Goal: Task Accomplishment & Management: Complete application form

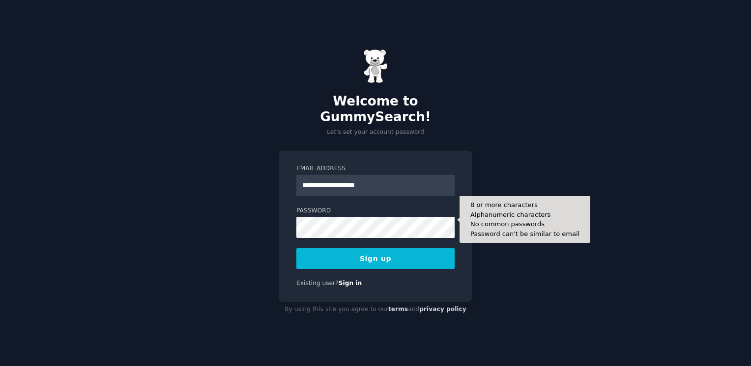
type input "**********"
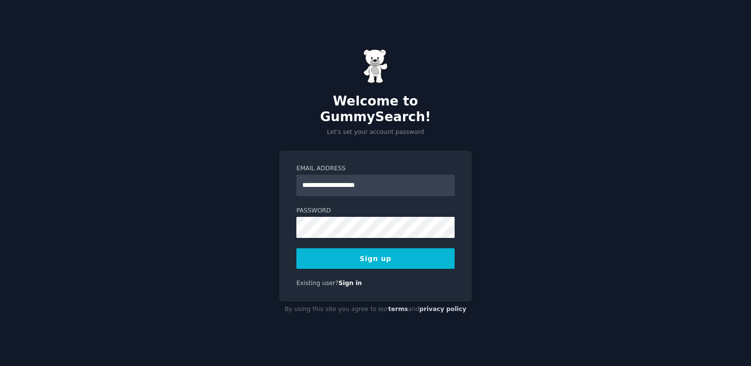
click at [421, 251] on button "Sign up" at bounding box center [375, 259] width 158 height 21
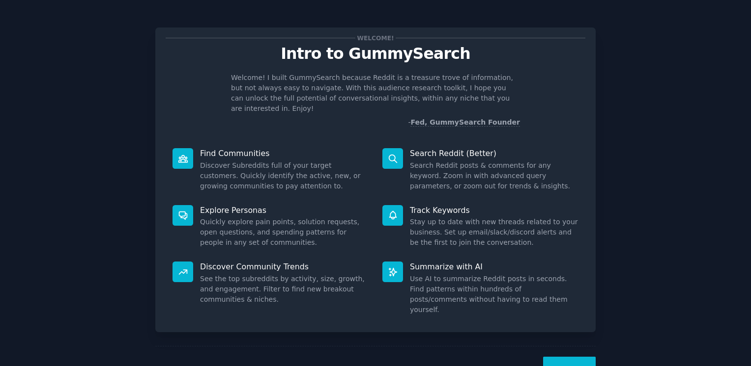
click at [564, 357] on button "Next" at bounding box center [569, 369] width 53 height 24
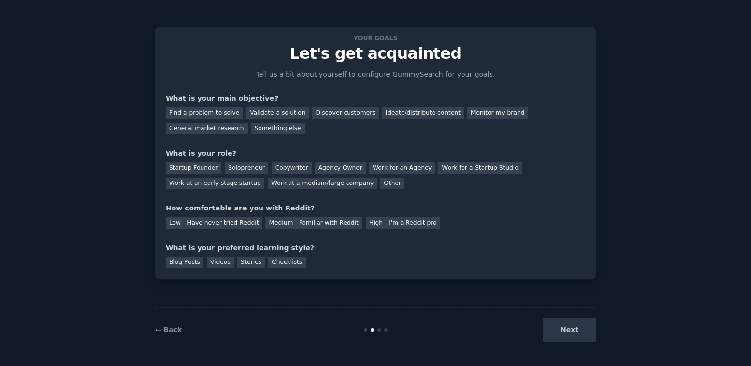
click at [564, 345] on div "← Back Next" at bounding box center [375, 330] width 440 height 45
click at [273, 113] on div "Validate a solution" at bounding box center [277, 113] width 62 height 12
click at [323, 114] on div "Discover customers" at bounding box center [345, 113] width 66 height 12
click at [277, 112] on div "Validate a solution" at bounding box center [277, 113] width 62 height 12
click at [248, 123] on div "General market research" at bounding box center [207, 129] width 82 height 12
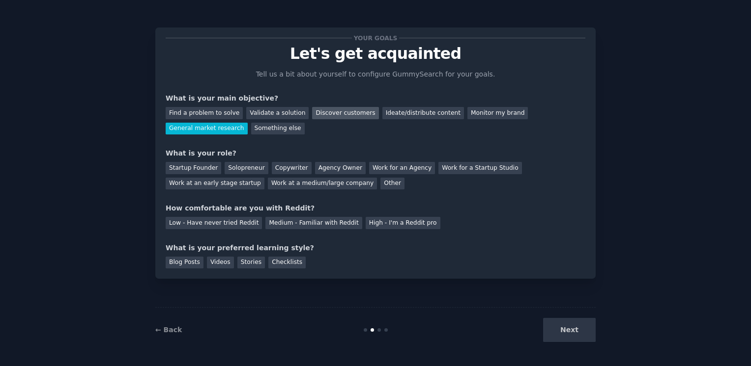
click at [312, 113] on div "Discover customers" at bounding box center [345, 113] width 66 height 12
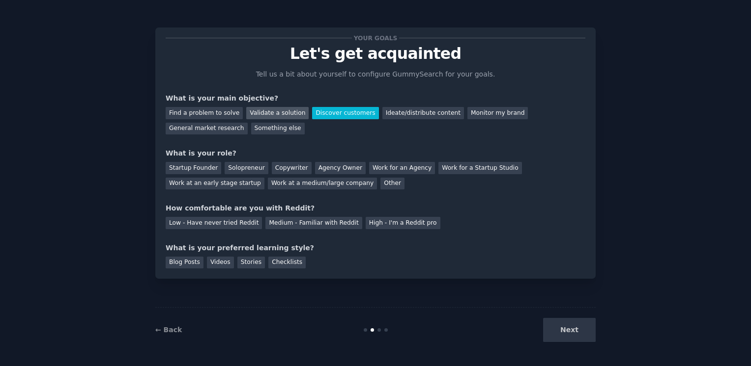
click at [273, 112] on div "Validate a solution" at bounding box center [277, 113] width 62 height 12
click at [202, 172] on div "Startup Founder" at bounding box center [194, 168] width 56 height 12
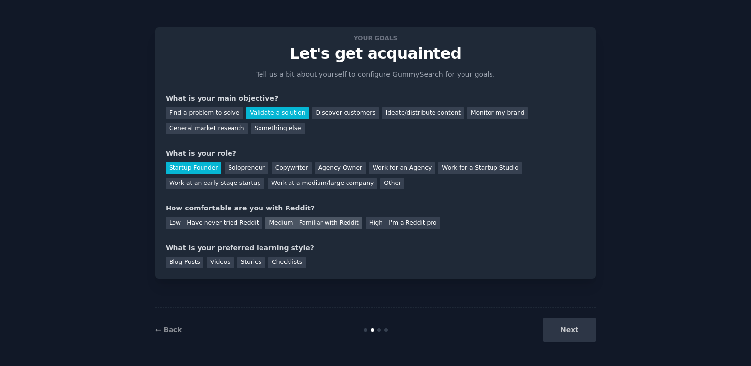
click at [313, 220] on div "Medium - Familiar with Reddit" at bounding box center [313, 223] width 96 height 12
click at [221, 262] on div "Videos" at bounding box center [220, 263] width 27 height 12
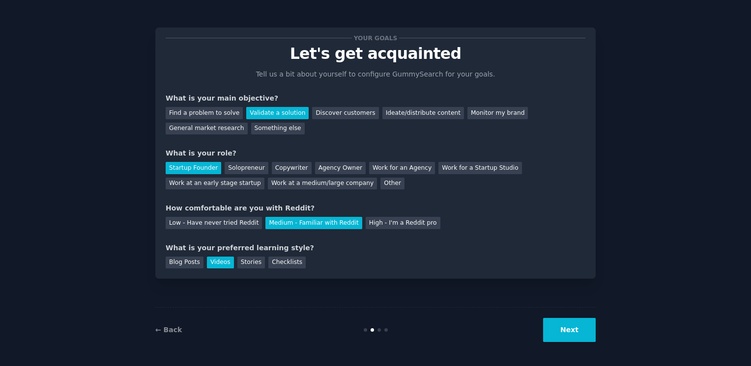
click at [585, 336] on button "Next" at bounding box center [569, 330] width 53 height 24
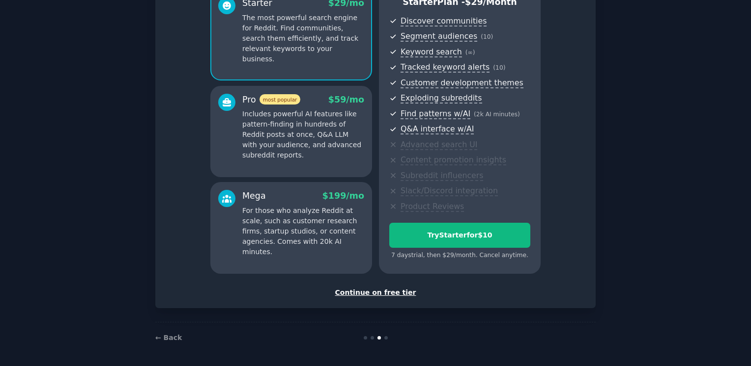
scroll to position [86, 0]
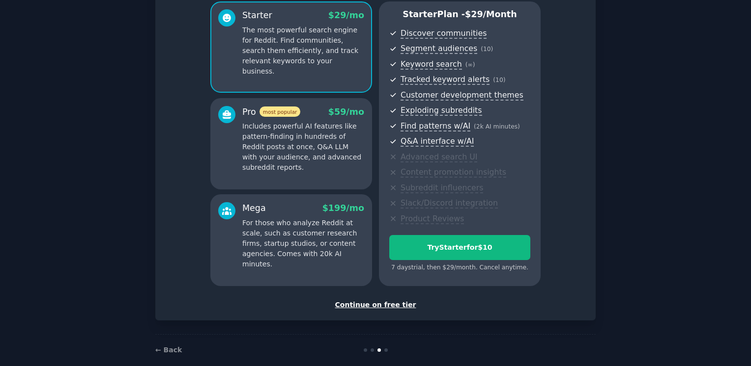
click at [369, 308] on div "Continue on free tier" at bounding box center [376, 305] width 420 height 10
